Goal: Transaction & Acquisition: Download file/media

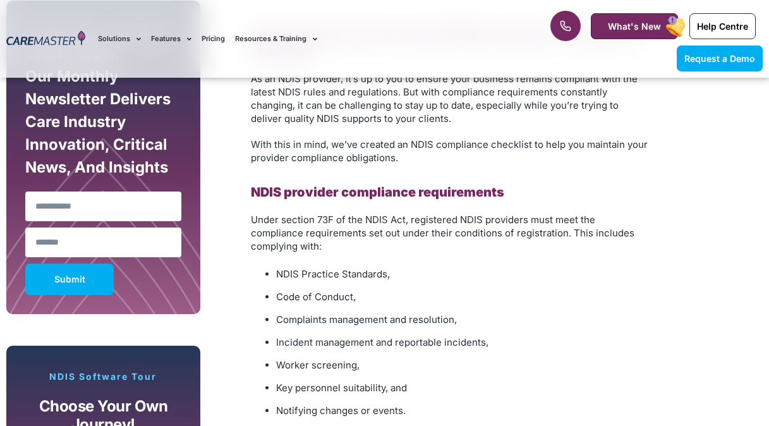
click at [385, 288] on li "Code of Conduct," at bounding box center [462, 297] width 373 height 18
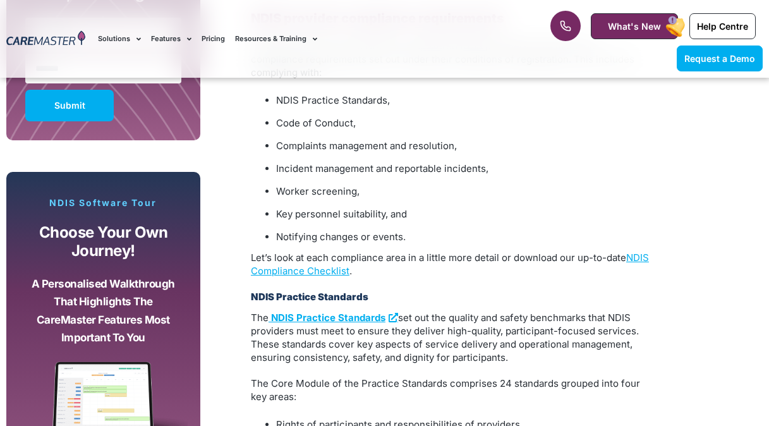
scroll to position [933, 0]
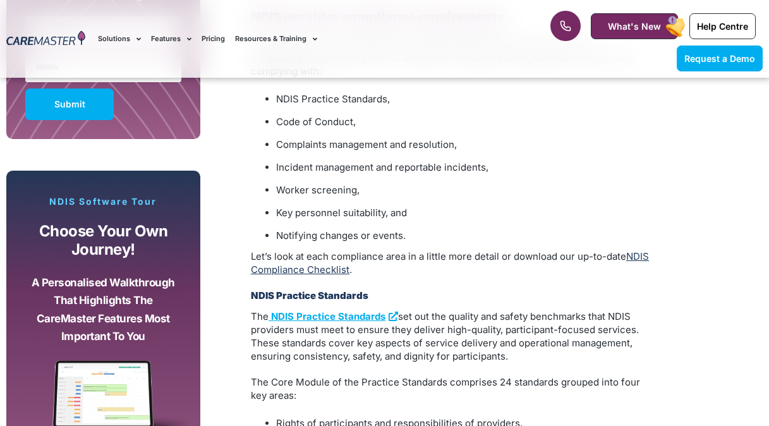
click at [358, 255] on link "NDIS Compliance Checklist" at bounding box center [450, 262] width 398 height 25
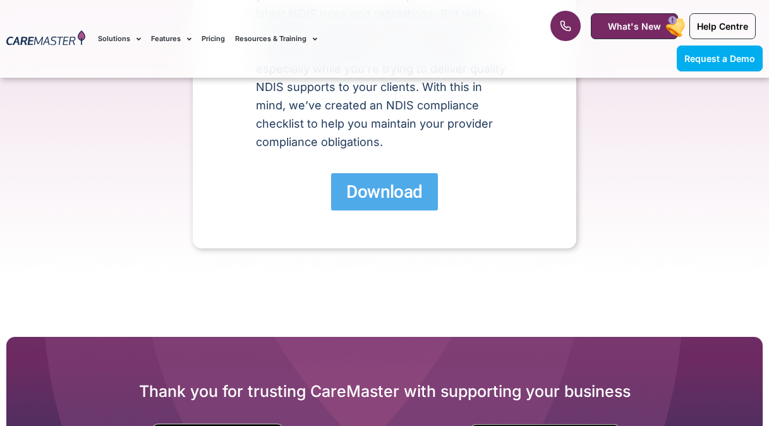
scroll to position [361, 0]
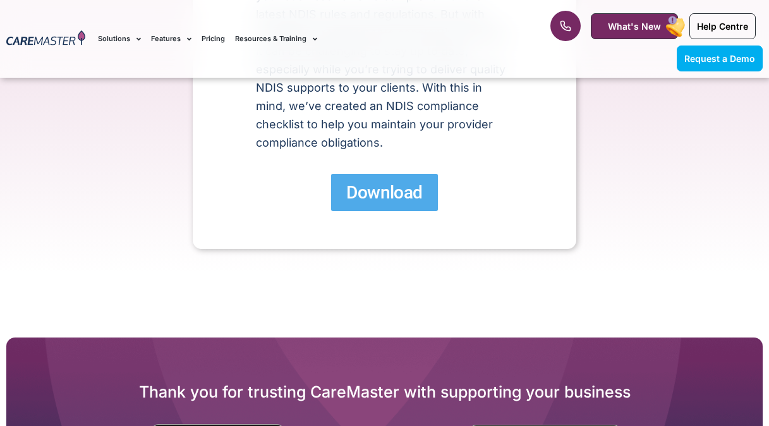
click at [411, 203] on link "Download" at bounding box center [384, 192] width 106 height 37
